Goal: Find specific page/section: Find specific page/section

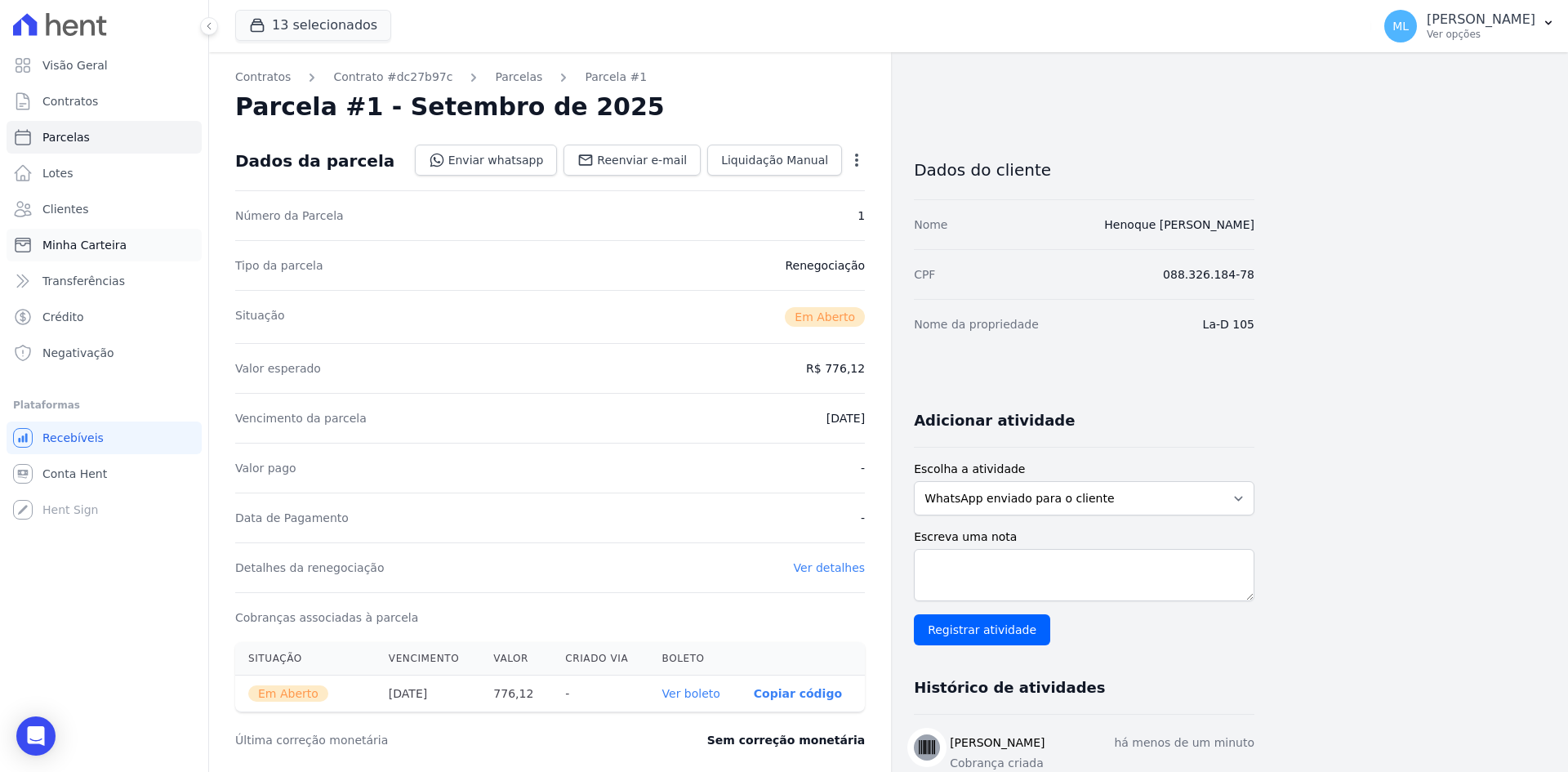
click at [116, 253] on link "Minha Carteira" at bounding box center [104, 245] width 196 height 32
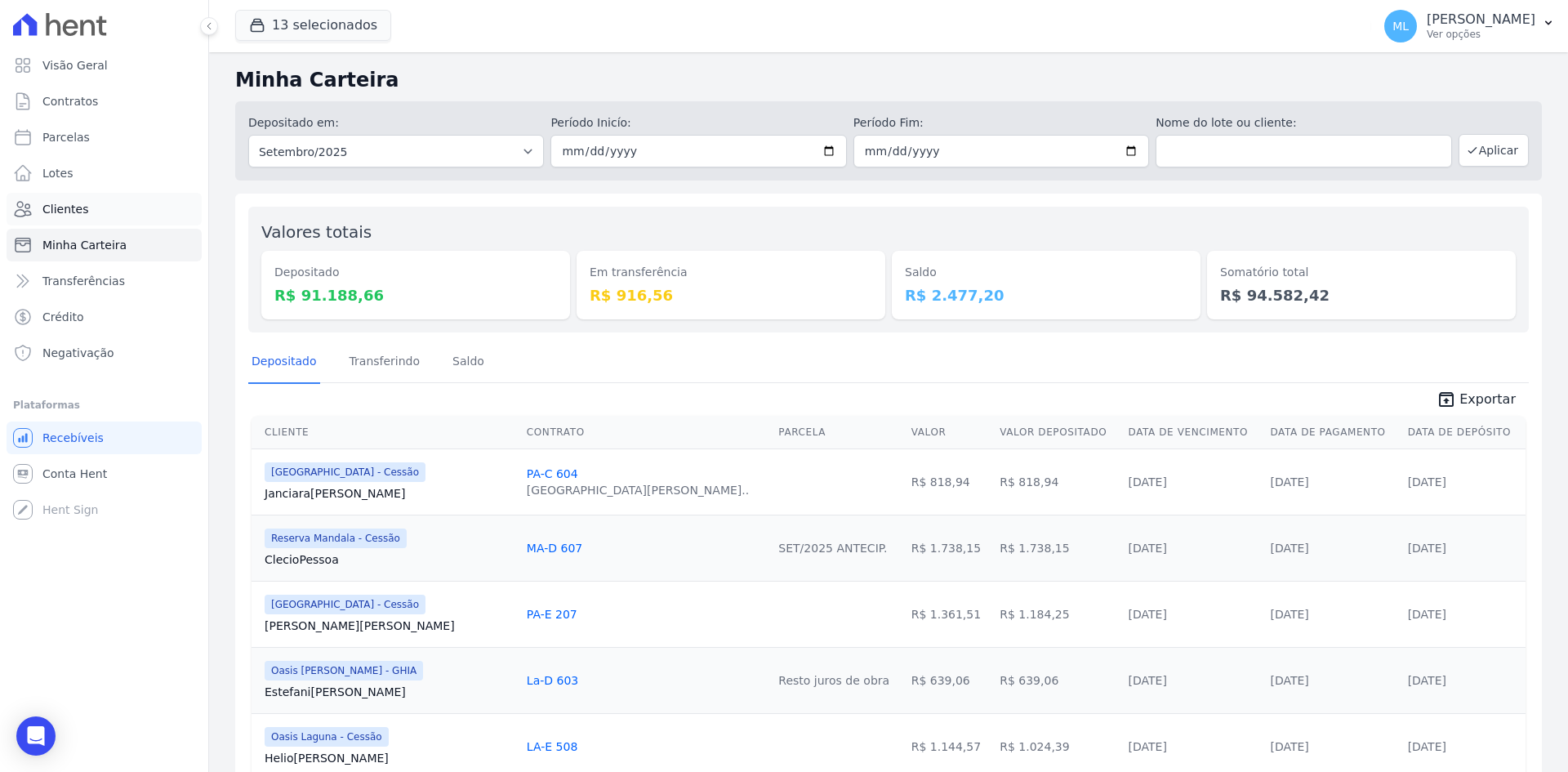
click at [111, 217] on link "Clientes" at bounding box center [104, 209] width 196 height 32
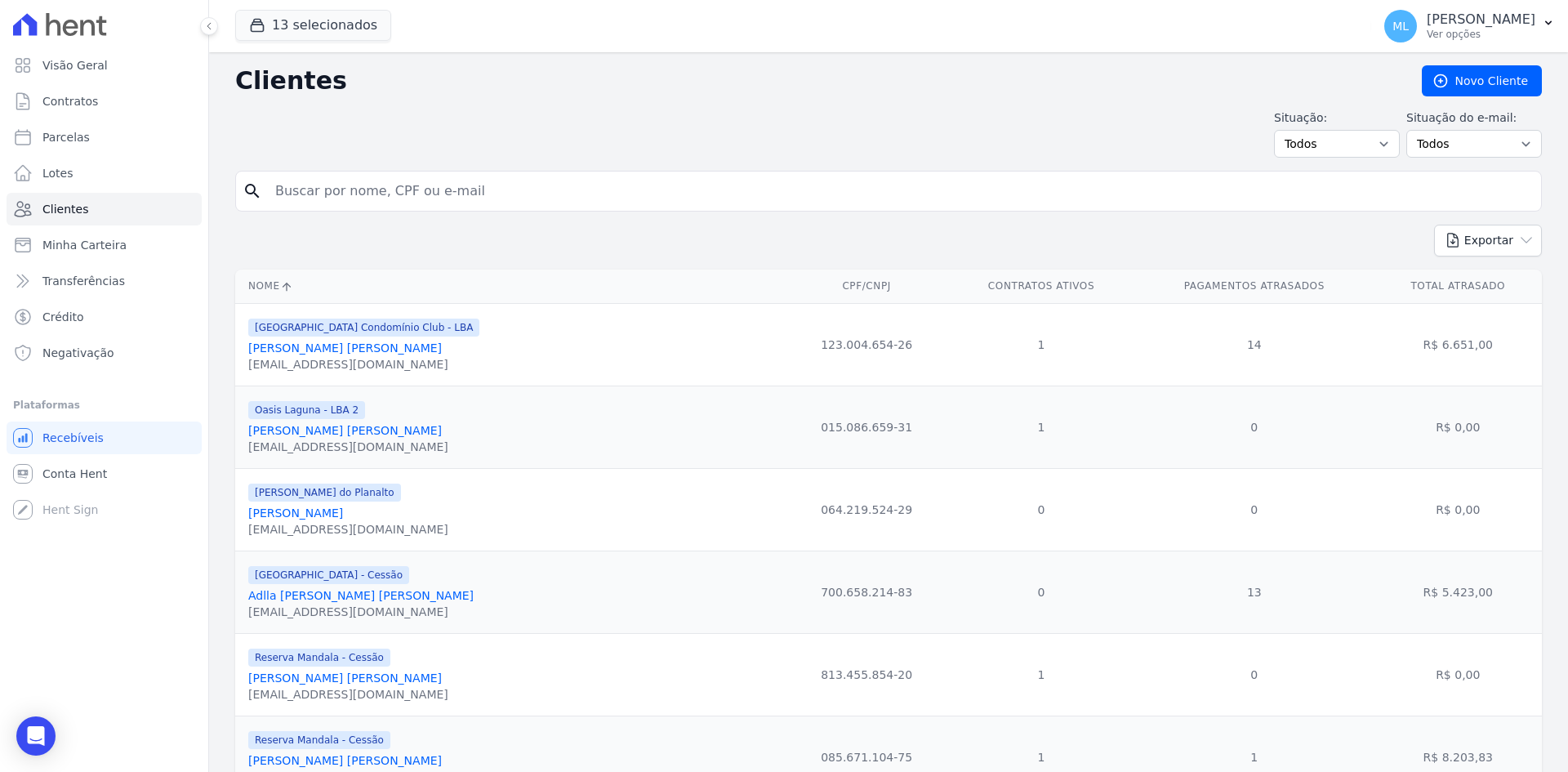
click at [554, 186] on input "search" at bounding box center [899, 191] width 1269 height 32
type input "henoque"
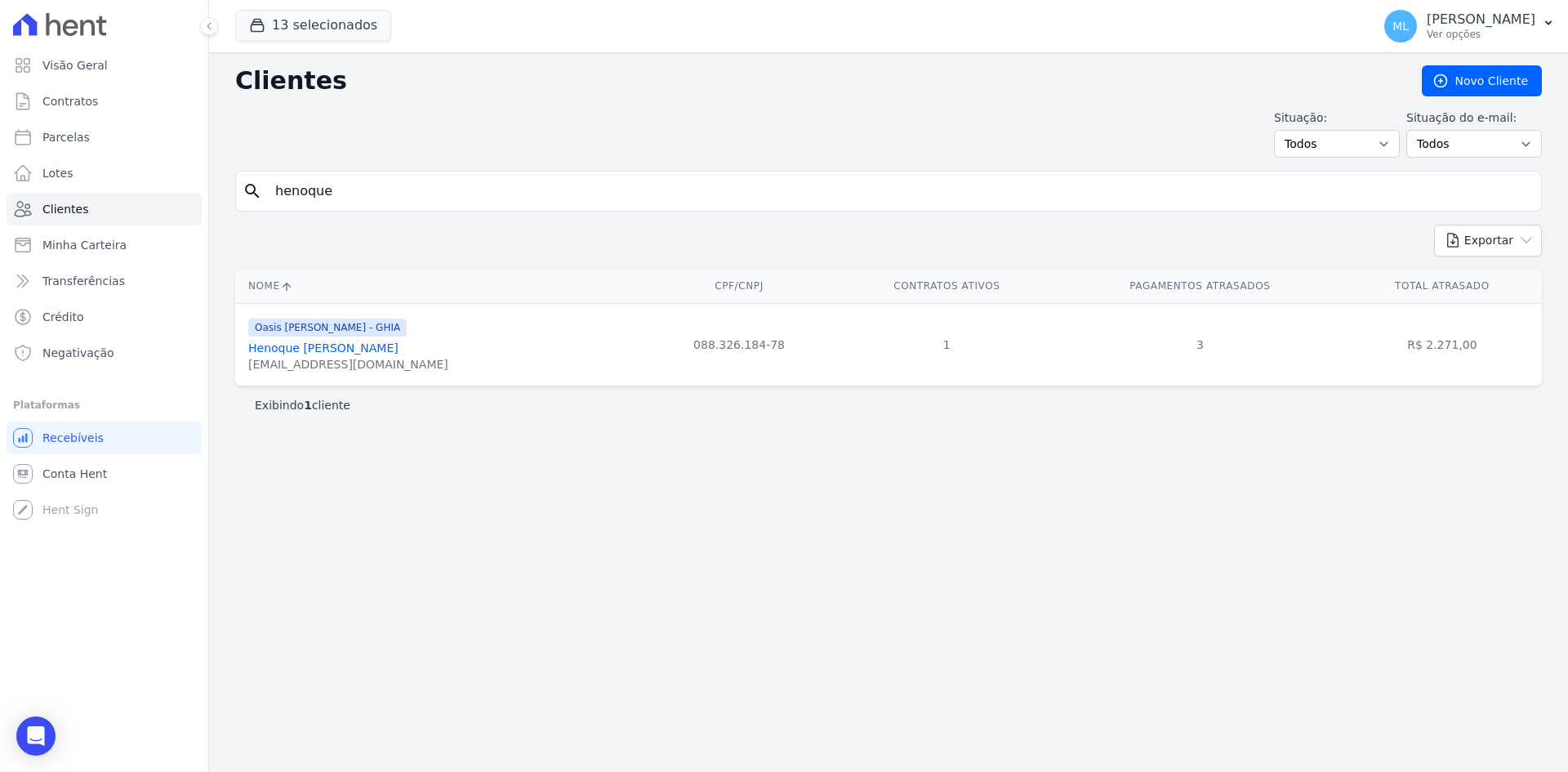
click at [348, 354] on link "Henoque [PERSON_NAME]" at bounding box center [323, 348] width 150 height 13
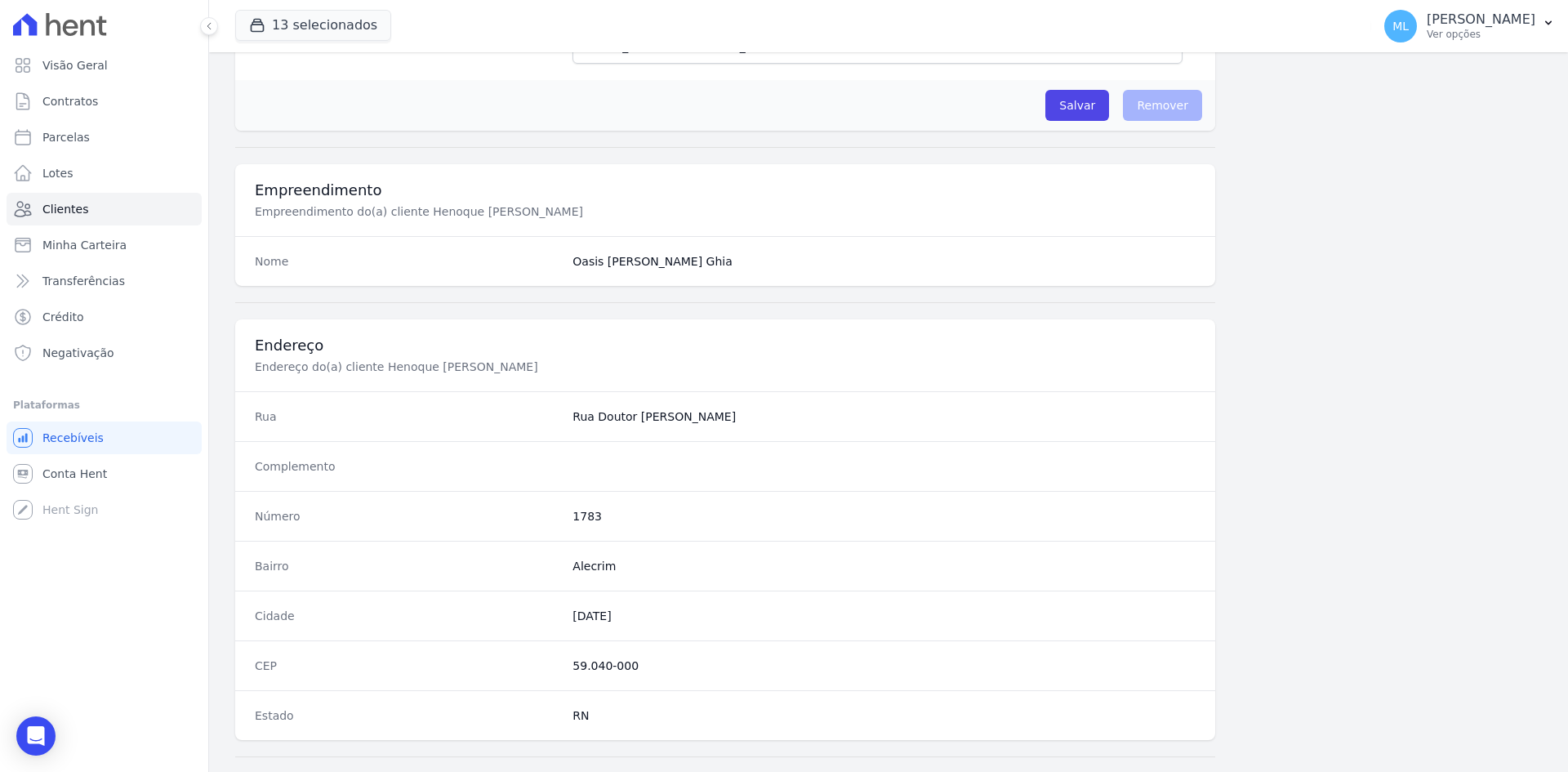
scroll to position [756, 0]
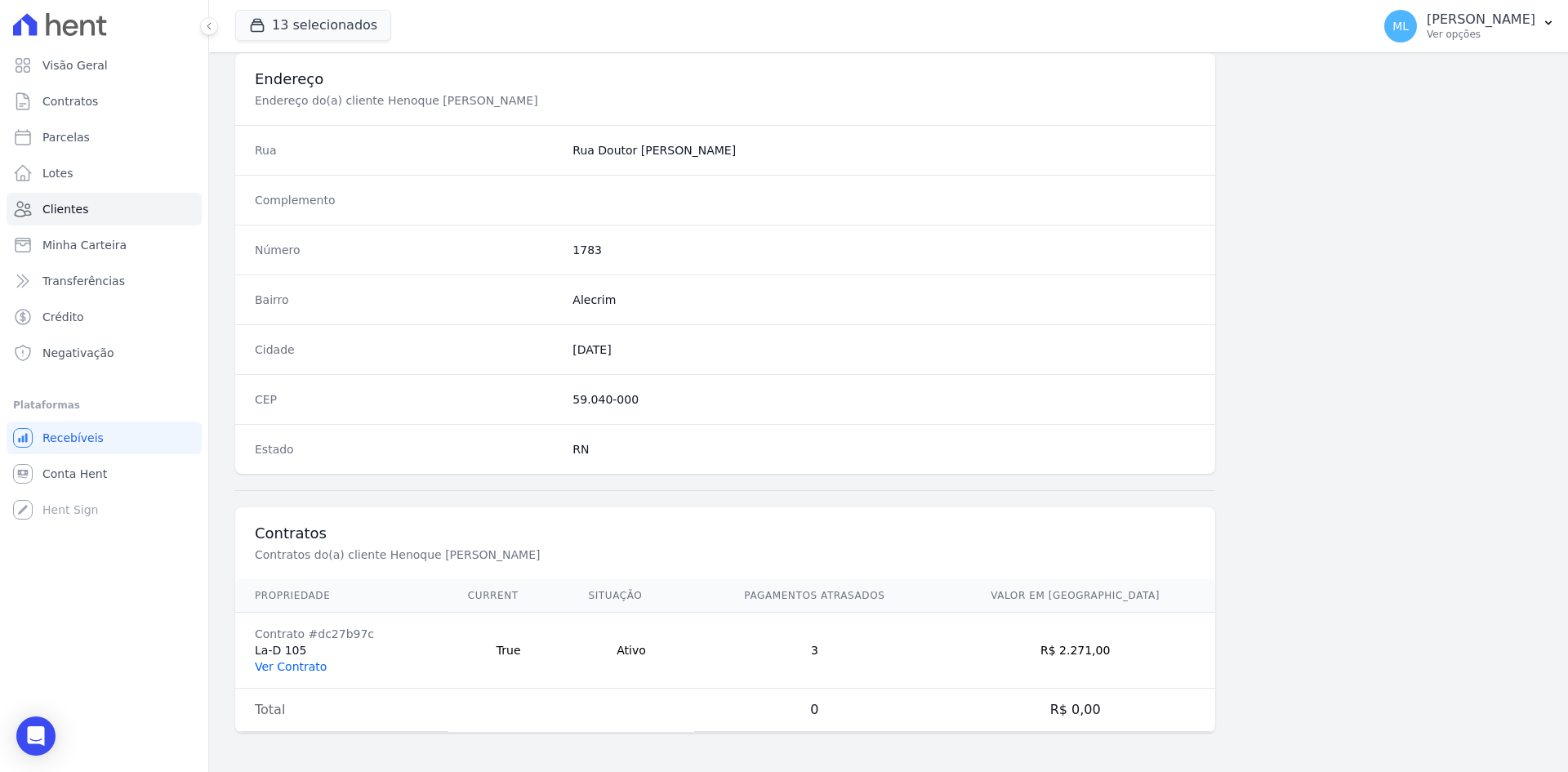
click at [288, 664] on link "Ver Contrato" at bounding box center [291, 666] width 72 height 13
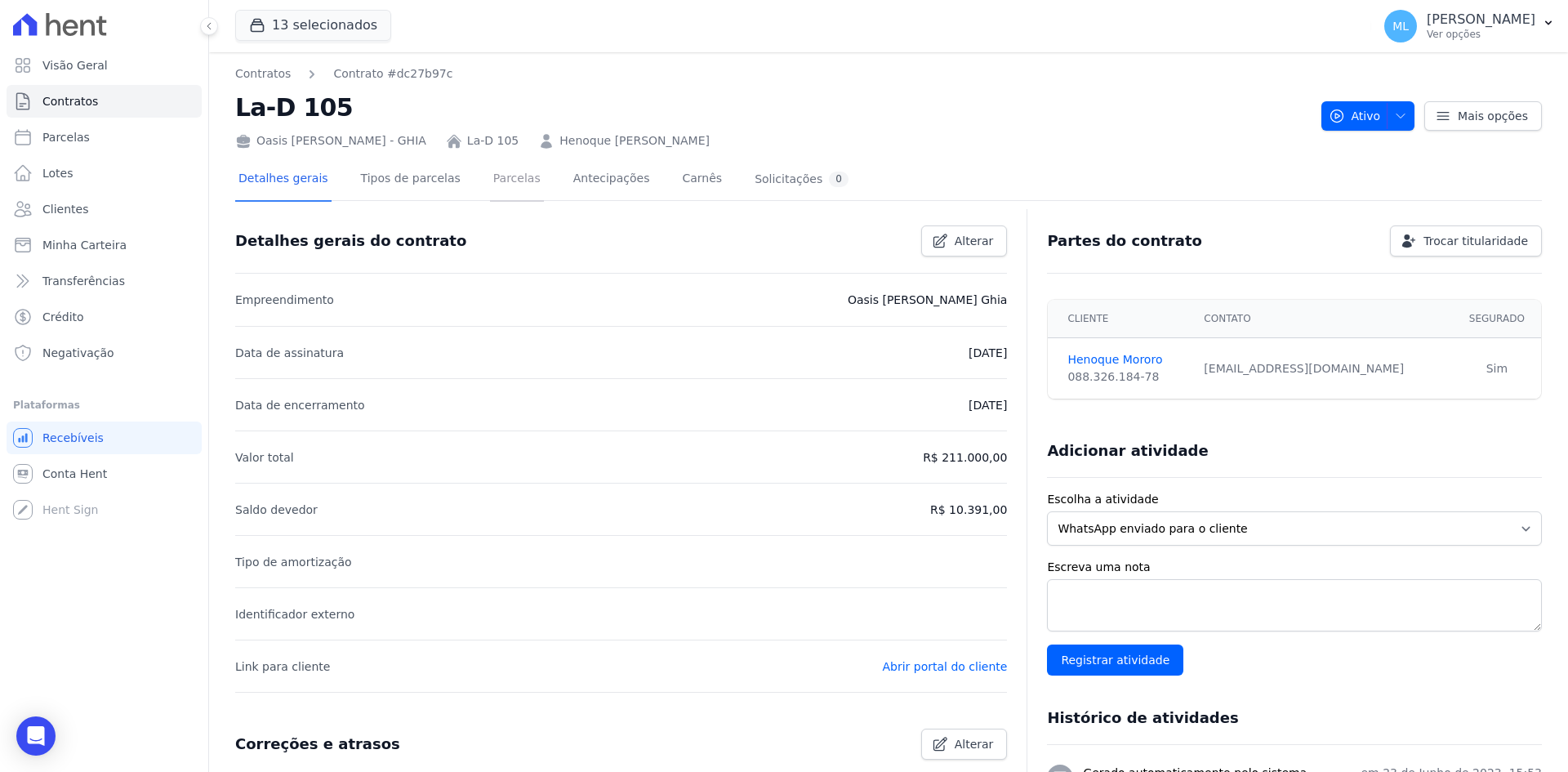
click at [490, 180] on link "Parcelas" at bounding box center [517, 180] width 54 height 44
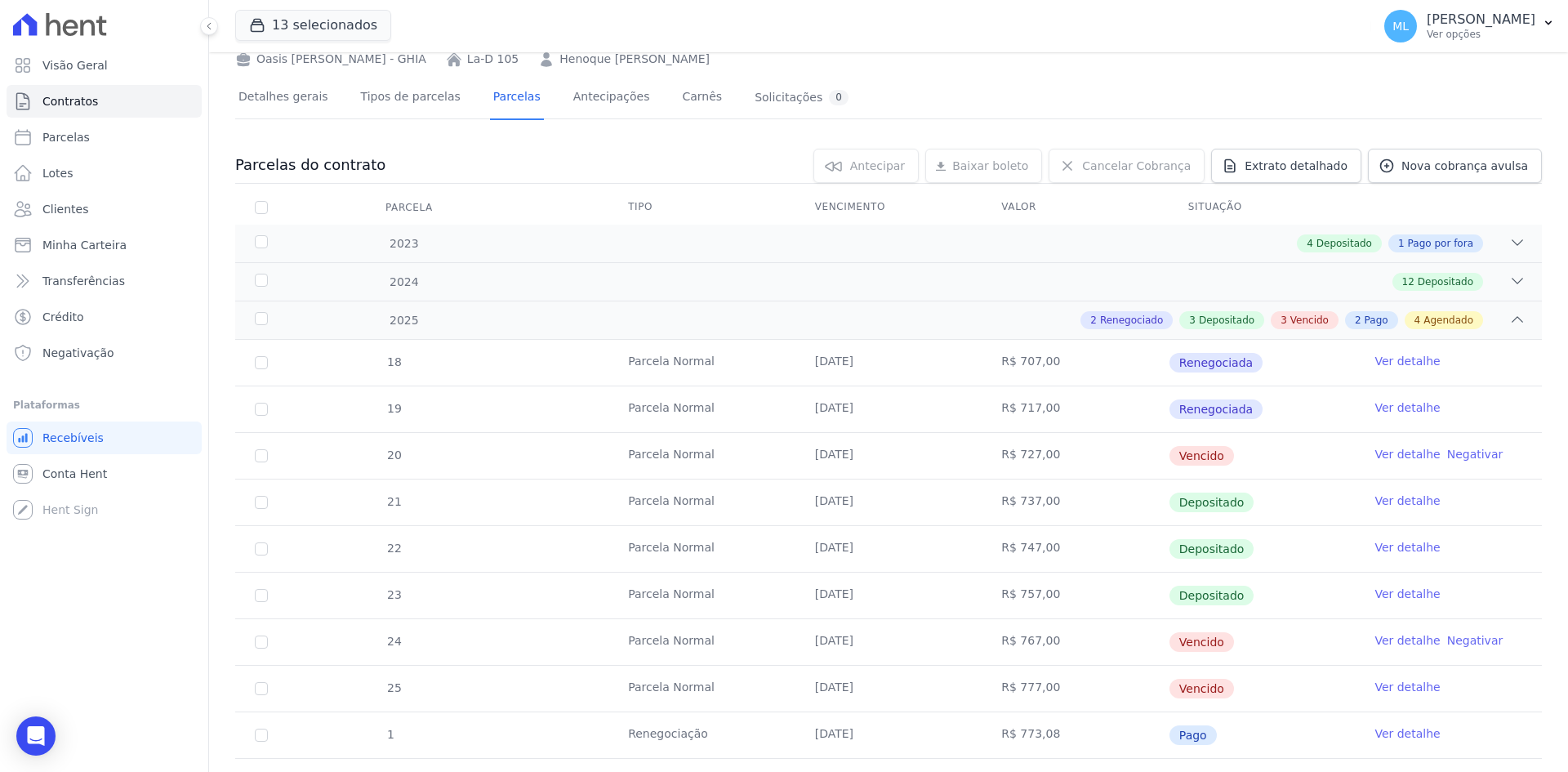
scroll to position [163, 0]
